Goal: Transaction & Acquisition: Purchase product/service

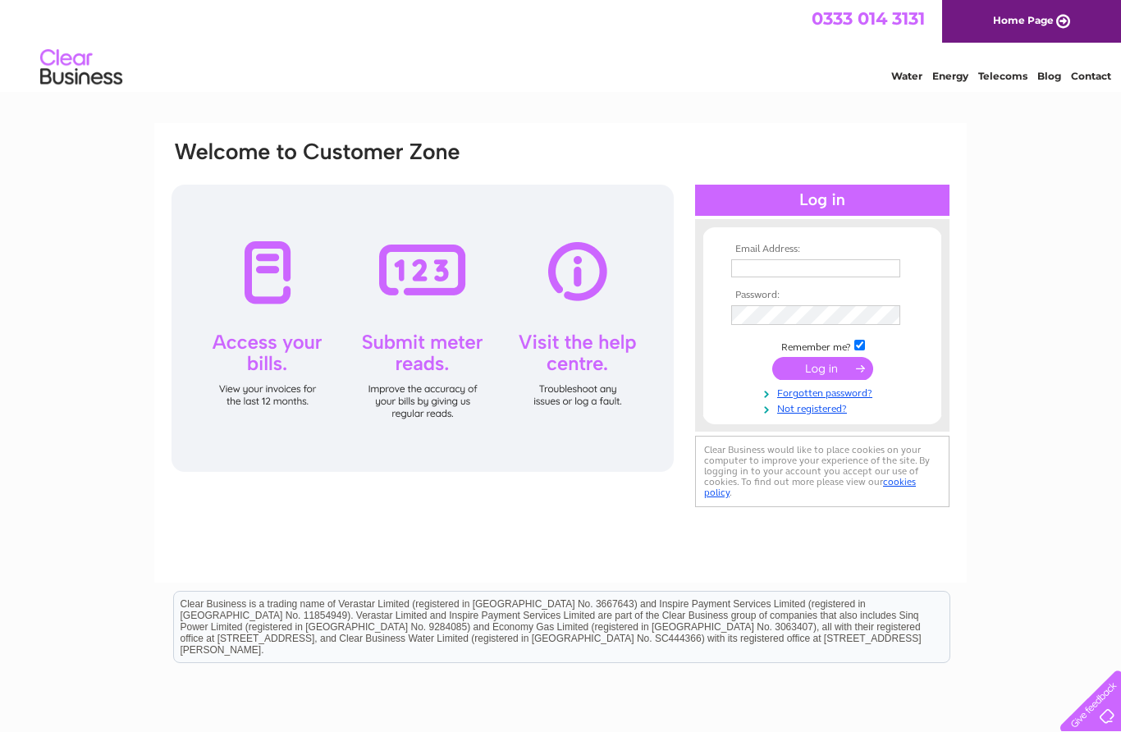
click at [830, 272] on input "text" at bounding box center [815, 268] width 169 height 18
type input "marydoherty64@hotmail.co.uk"
click at [830, 377] on input "submit" at bounding box center [822, 368] width 101 height 23
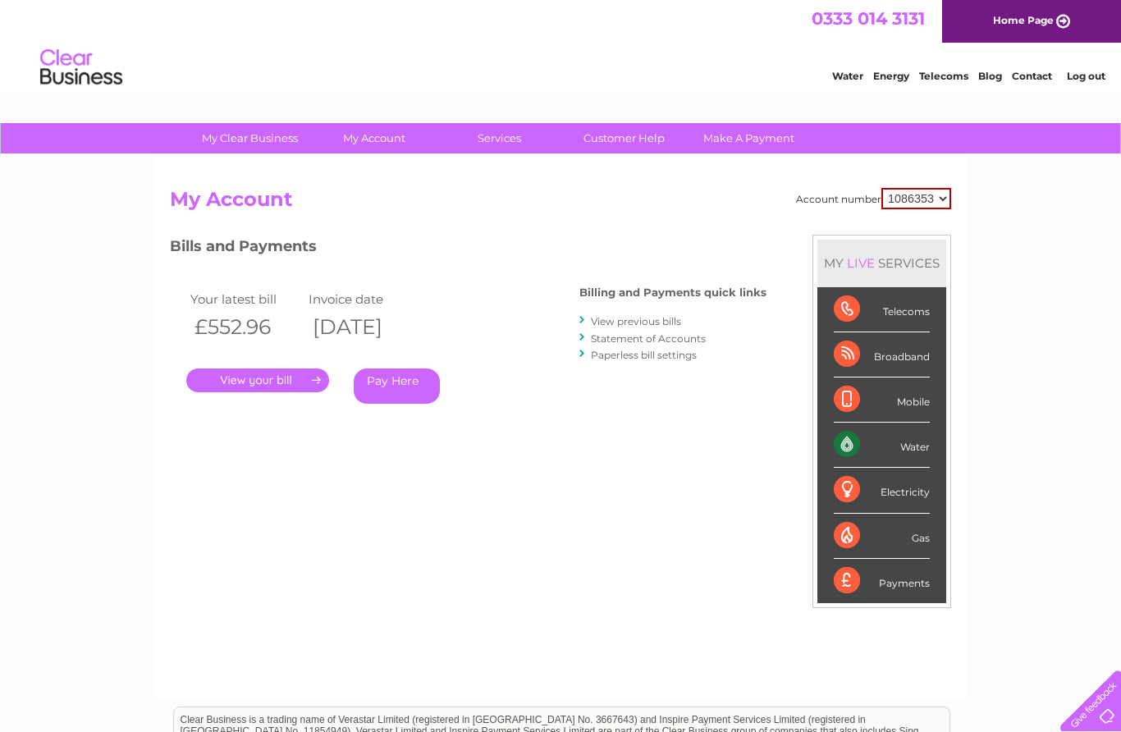
click at [404, 393] on link "Pay Here" at bounding box center [397, 385] width 86 height 35
click at [415, 384] on link "Pay Here" at bounding box center [397, 385] width 86 height 35
click at [414, 384] on link "Pay Here" at bounding box center [397, 385] width 86 height 35
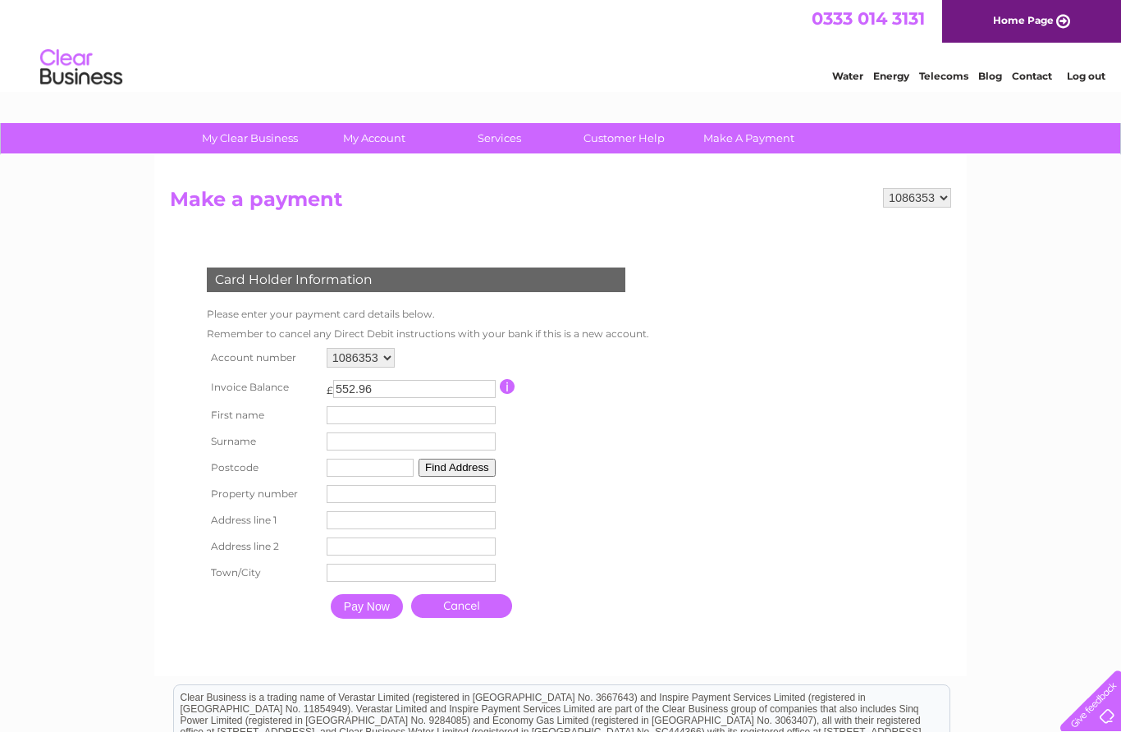
click at [414, 415] on input "text" at bounding box center [411, 415] width 169 height 18
type input "[PERSON_NAME]"
click at [410, 452] on input "text" at bounding box center [411, 443] width 169 height 18
type input "[PERSON_NAME]"
click at [391, 477] on input "text" at bounding box center [370, 469] width 87 height 18
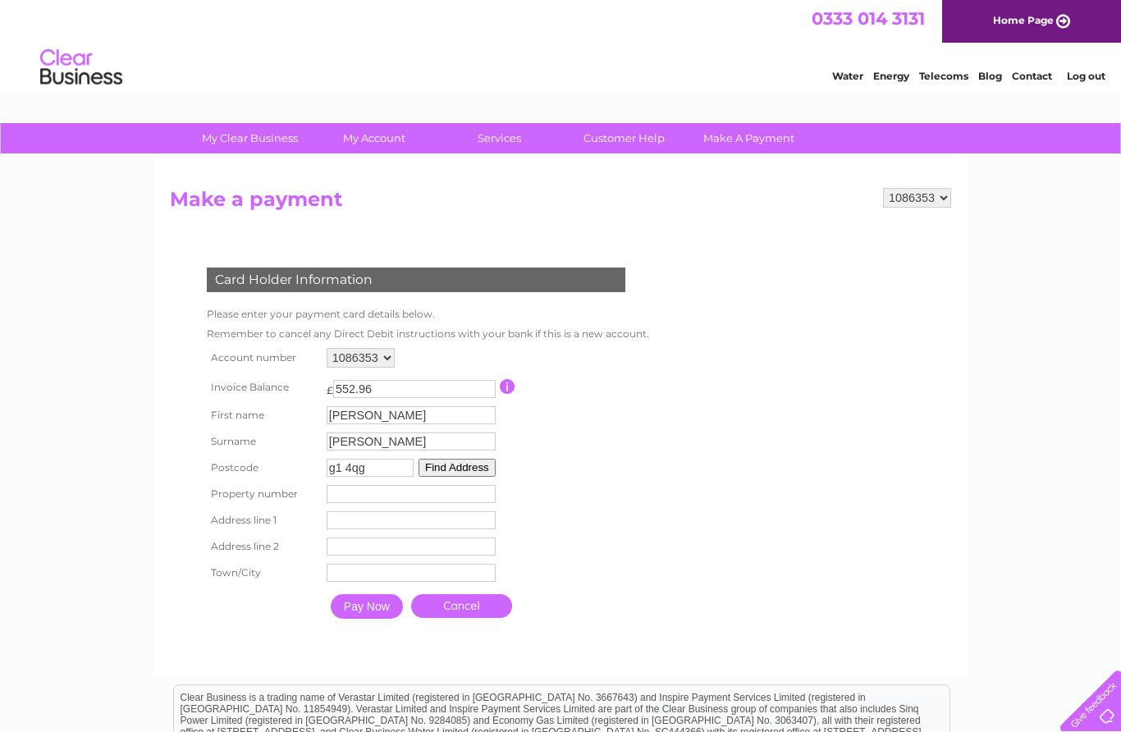
type input "g1 4qg"
click at [480, 476] on button "Find Address" at bounding box center [456, 468] width 77 height 18
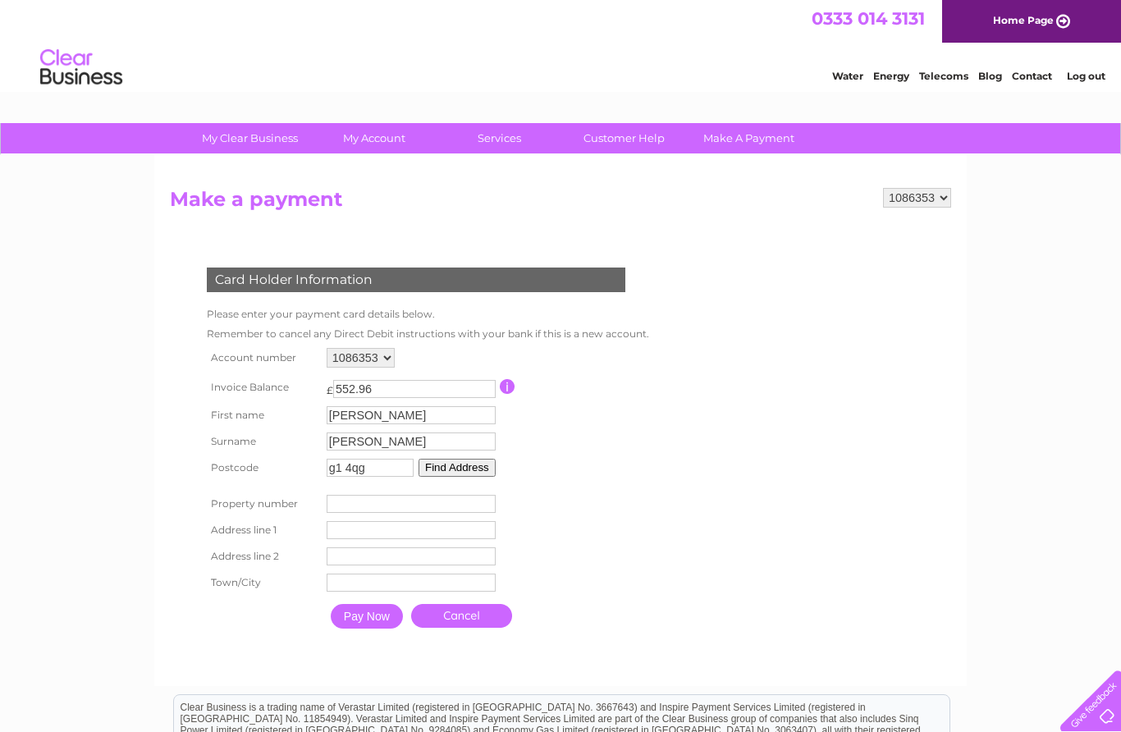
click at [397, 511] on input "number" at bounding box center [411, 504] width 169 height 18
type input "42"
click at [398, 539] on input "text" at bounding box center [411, 530] width 169 height 18
type input "[GEOGRAPHIC_DATA]"
click at [387, 593] on input "text" at bounding box center [411, 584] width 169 height 18
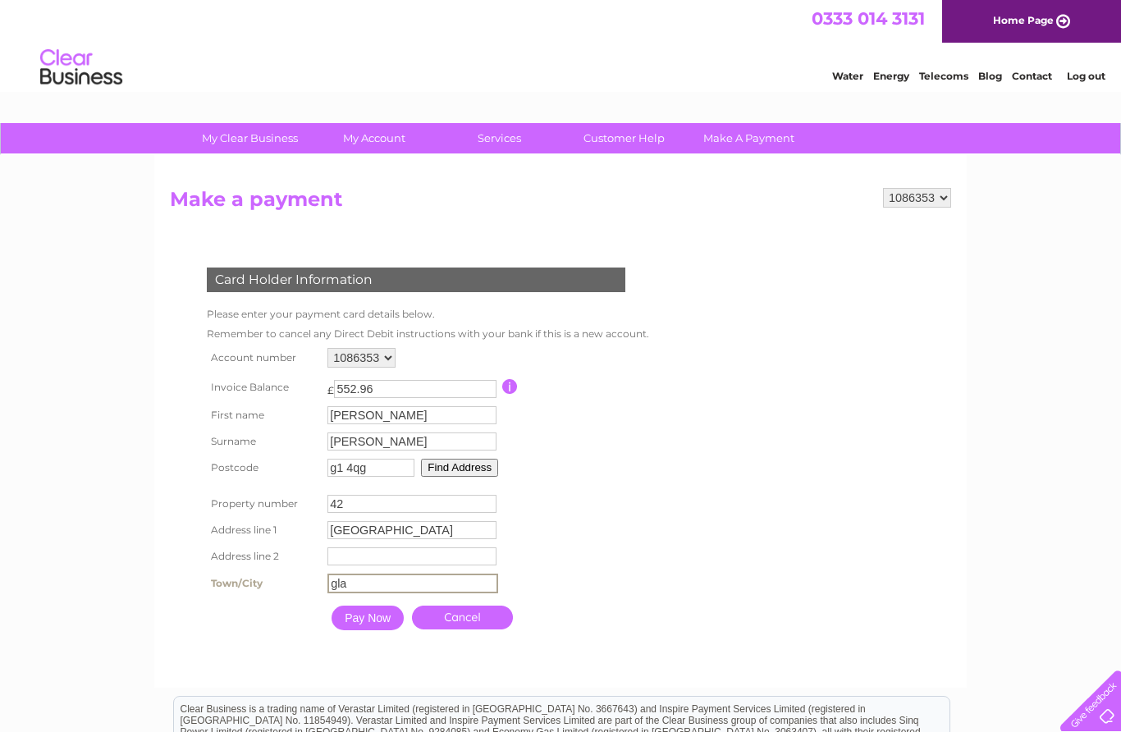
type input "[GEOGRAPHIC_DATA]"
click at [382, 629] on input "Pay Now" at bounding box center [367, 616] width 72 height 25
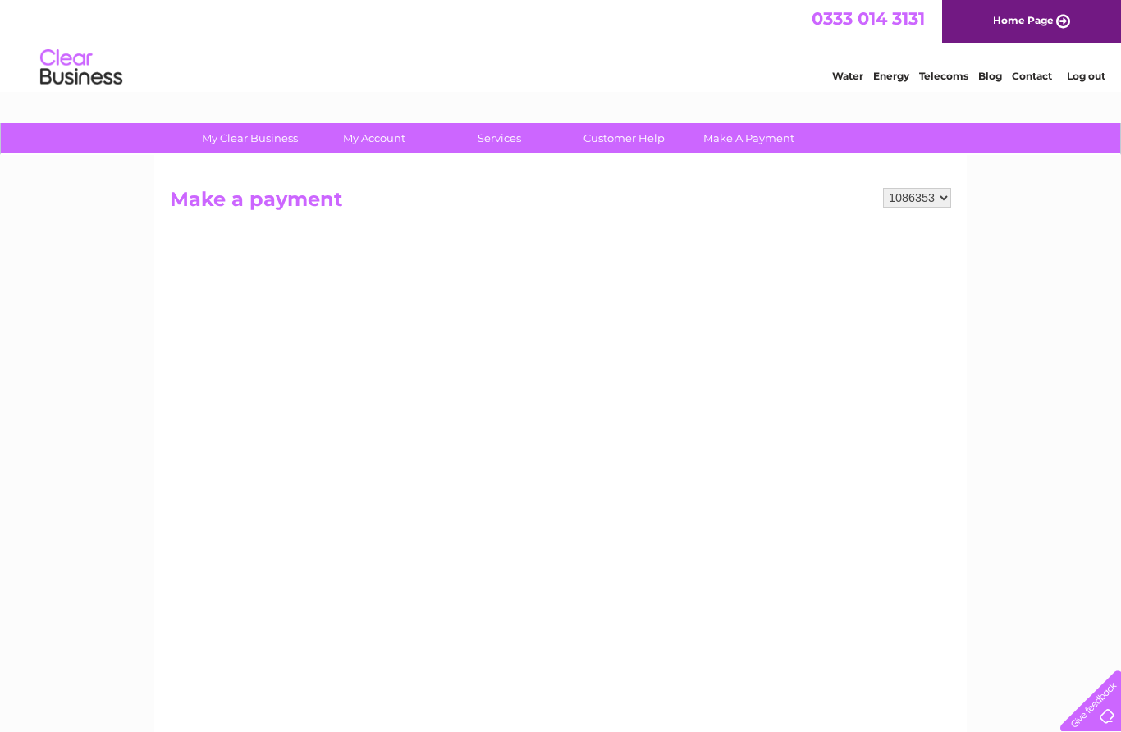
click at [1060, 482] on div "My Clear Business Login Details My Details My Preferences Link Account My Accou…" at bounding box center [560, 698] width 1121 height 1150
